Goal: Navigation & Orientation: Find specific page/section

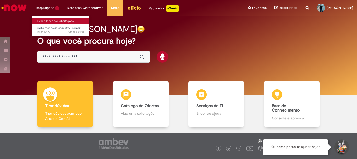
click at [44, 19] on link "Exibir Todas as Solicitações" at bounding box center [61, 21] width 58 height 6
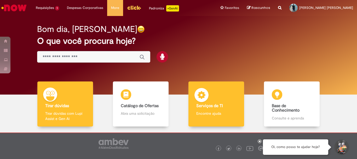
click at [212, 110] on div "Serviços de TI Serviços de TI Encontre ajuda" at bounding box center [216, 103] width 55 height 45
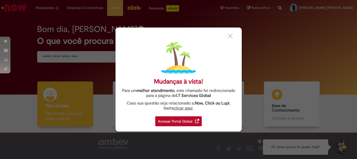
click at [180, 119] on div "Acessar Portal Global" at bounding box center [178, 121] width 47 height 10
